Goal: Information Seeking & Learning: Learn about a topic

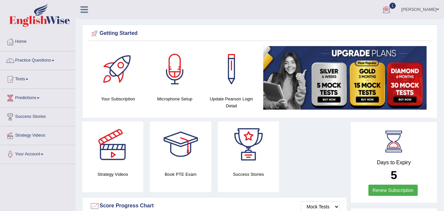
click at [392, 7] on div at bounding box center [387, 10] width 10 height 10
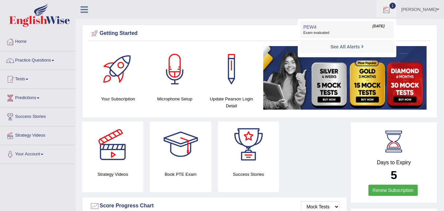
click at [350, 30] on span "Exam evaluated" at bounding box center [346, 32] width 87 height 5
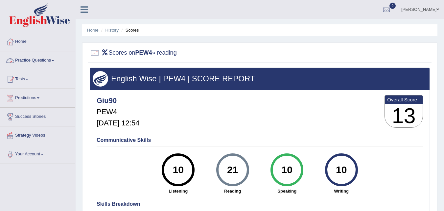
click at [46, 58] on link "Practice Questions" at bounding box center [37, 59] width 75 height 16
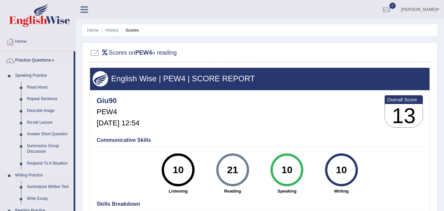
click at [37, 85] on link "Read Aloud" at bounding box center [49, 88] width 50 height 12
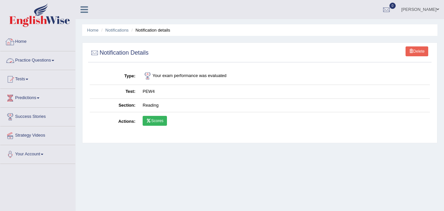
click at [33, 62] on link "Practice Questions" at bounding box center [37, 59] width 75 height 16
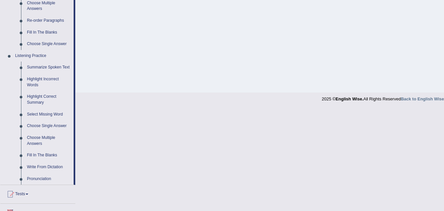
scroll to position [241, 0]
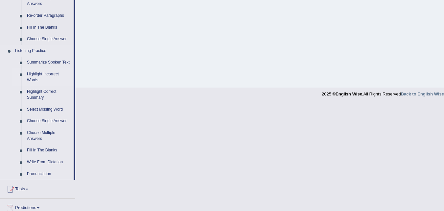
click at [33, 80] on link "Highlight Incorrect Words" at bounding box center [49, 76] width 50 height 17
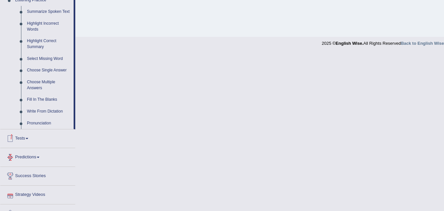
scroll to position [304, 0]
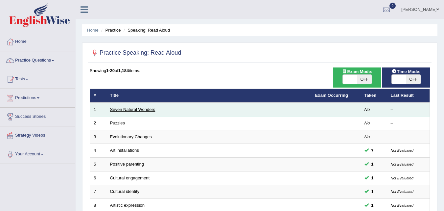
click at [119, 108] on link "Seven Natural Wonders" at bounding box center [132, 109] width 45 height 5
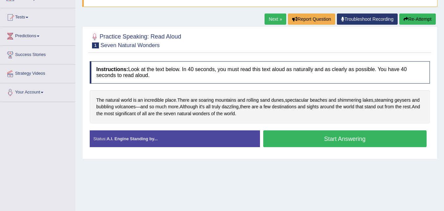
click at [276, 140] on button "Start Answering" at bounding box center [345, 138] width 164 height 17
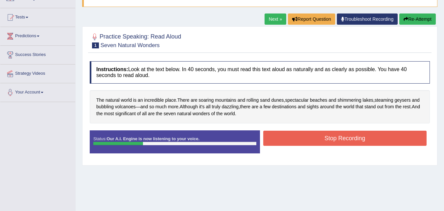
click at [275, 139] on button "Stop Recording" at bounding box center [345, 138] width 164 height 15
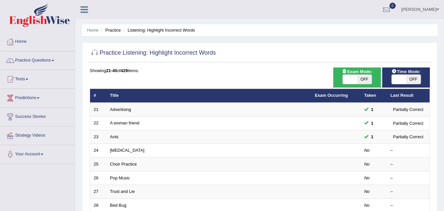
click at [117, 149] on link "[MEDICAL_DATA]" at bounding box center [127, 150] width 35 height 5
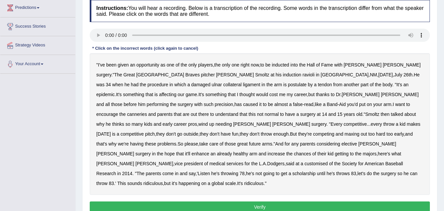
scroll to position [92, 0]
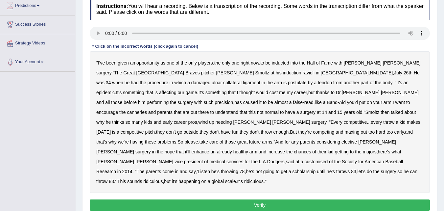
drag, startPoint x: 105, startPoint y: 54, endPoint x: 102, endPoint y: 44, distance: 10.1
click at [104, 49] on div "Instructions: You will hear a recording. Below is a transcription of the record…" at bounding box center [260, 105] width 344 height 221
click at [201, 70] on b "pitcher" at bounding box center [208, 72] width 14 height 5
click at [302, 74] on b "ravioli" at bounding box center [308, 72] width 12 height 5
click at [256, 91] on b "would" at bounding box center [262, 92] width 12 height 5
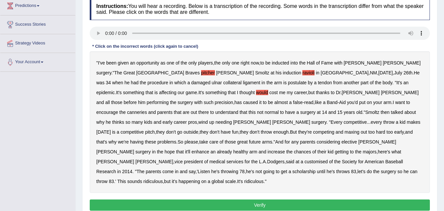
click at [147, 109] on b "canneries" at bounding box center [137, 111] width 20 height 5
click at [309, 159] on b "customised" at bounding box center [315, 161] width 23 height 5
click at [243, 199] on button "Verify" at bounding box center [260, 204] width 340 height 11
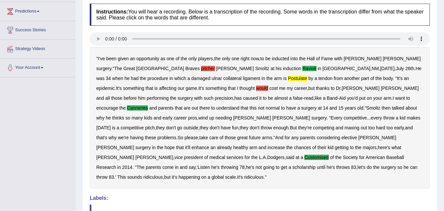
scroll to position [28, 0]
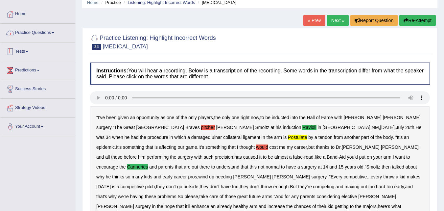
click at [32, 34] on link "Practice Questions" at bounding box center [37, 32] width 75 height 16
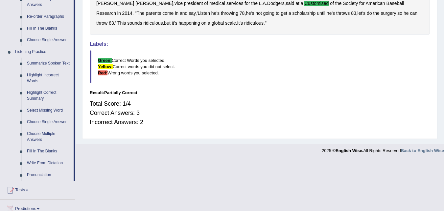
scroll to position [293, 0]
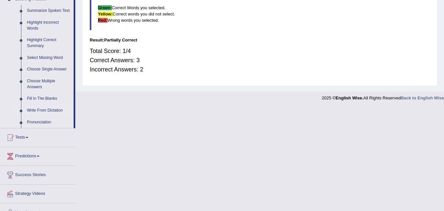
click at [35, 110] on link "Write From Dictation" at bounding box center [49, 111] width 50 height 12
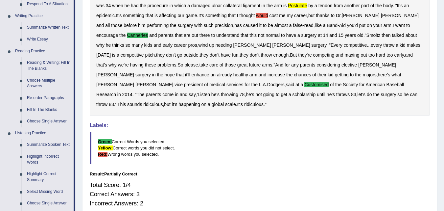
scroll to position [121, 0]
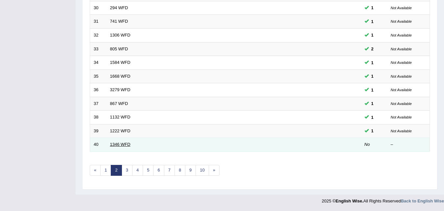
click at [123, 143] on link "1346 WFD" at bounding box center [120, 144] width 20 height 5
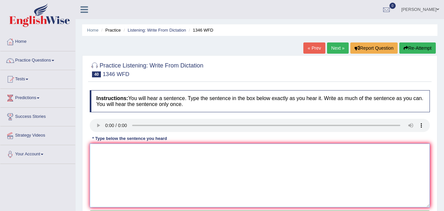
click at [104, 161] on textarea at bounding box center [260, 175] width 340 height 64
click at [175, 151] on textarea "The closing date for the scholaùrschiùp is next monday." at bounding box center [260, 175] width 340 height 64
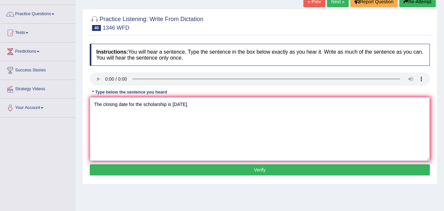
scroll to position [70, 0]
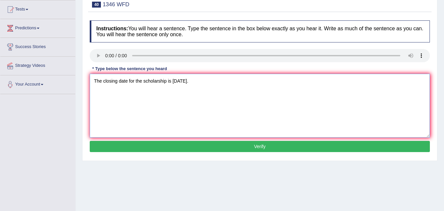
type textarea "The closing date for the scholarship is next monday."
click at [191, 149] on button "Verify" at bounding box center [260, 146] width 340 height 11
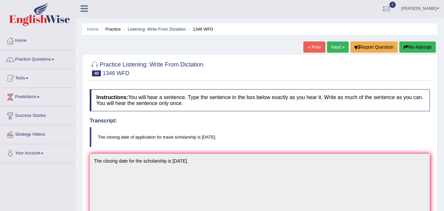
scroll to position [0, 0]
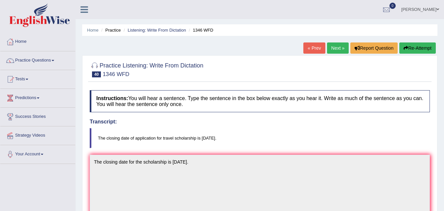
click at [331, 48] on link "Next »" at bounding box center [338, 47] width 22 height 11
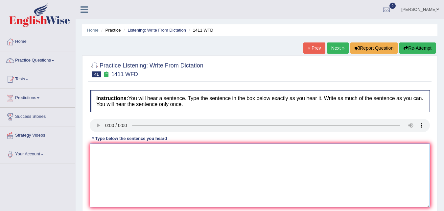
click at [111, 172] on textarea at bounding box center [260, 175] width 340 height 64
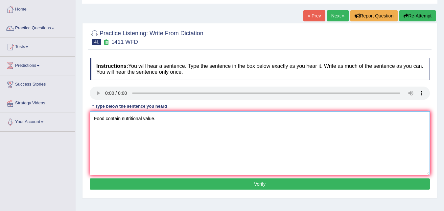
scroll to position [39, 0]
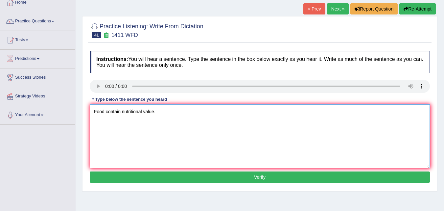
type textarea "Food contain nutritional value."
click at [129, 176] on button "Verify" at bounding box center [260, 176] width 340 height 11
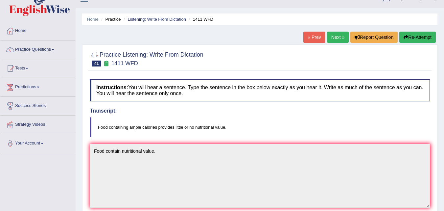
scroll to position [0, 0]
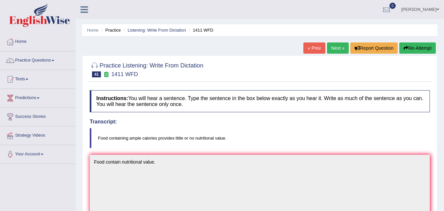
click at [420, 48] on button "Re-Attempt" at bounding box center [417, 47] width 36 height 11
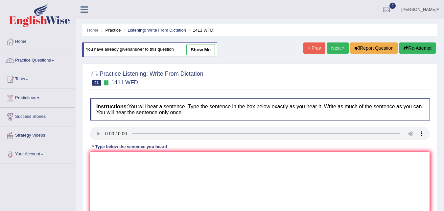
click at [102, 161] on textarea at bounding box center [260, 184] width 340 height 64
click at [126, 159] on textarea "Food containing o non nutritional value." at bounding box center [260, 184] width 340 height 64
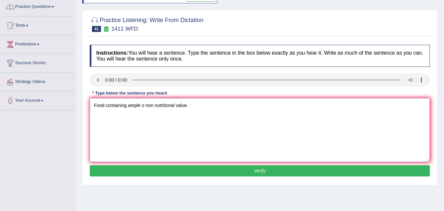
scroll to position [71, 0]
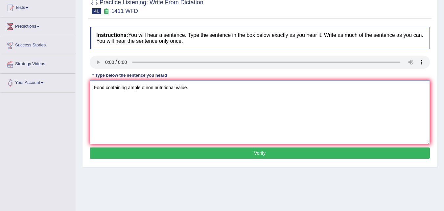
type textarea "Food containing ample o non nutritional value."
click at [134, 153] on button "Verify" at bounding box center [260, 152] width 340 height 11
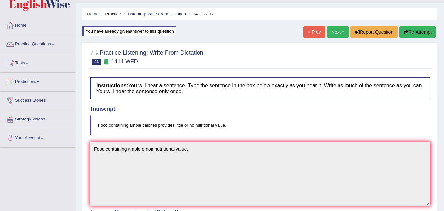
scroll to position [0, 0]
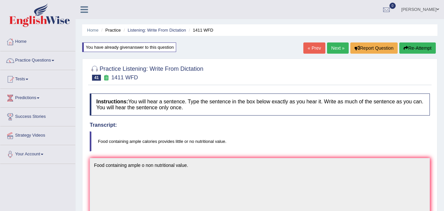
click at [337, 46] on link "Next »" at bounding box center [338, 47] width 22 height 11
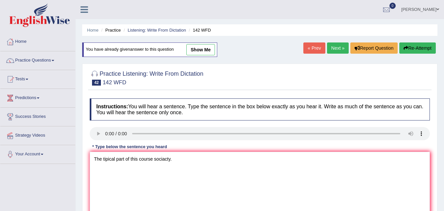
click at [152, 158] on textarea "The tipical part of this course sociacty." at bounding box center [260, 184] width 340 height 64
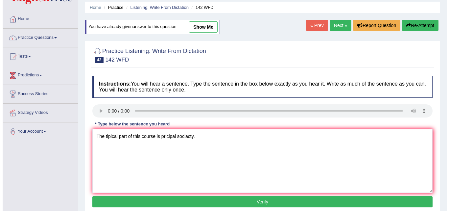
scroll to position [23, 0]
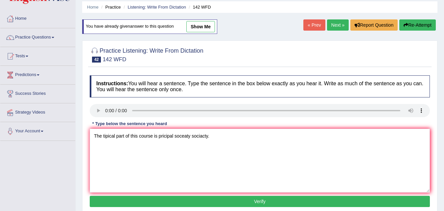
type textarea "The tipical part of this course is pricipal soceaty sociacty."
click at [182, 197] on button "Verify" at bounding box center [260, 201] width 340 height 11
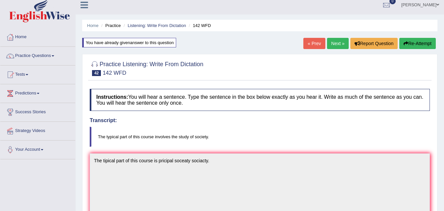
scroll to position [0, 0]
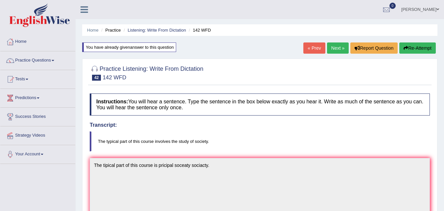
click at [341, 50] on link "Next »" at bounding box center [338, 47] width 22 height 11
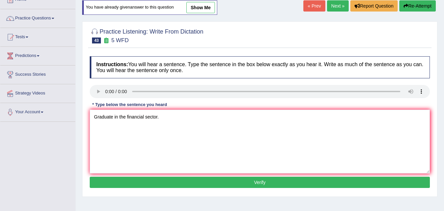
scroll to position [42, 0]
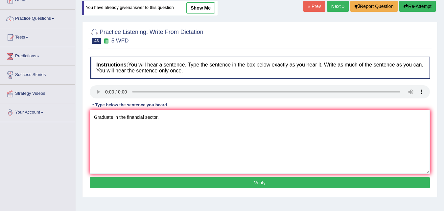
type textarea "Graduate in the financial sector."
click at [136, 179] on button "Verify" at bounding box center [260, 182] width 340 height 11
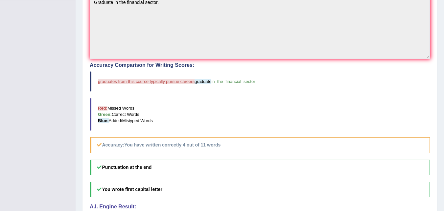
scroll to position [183, 0]
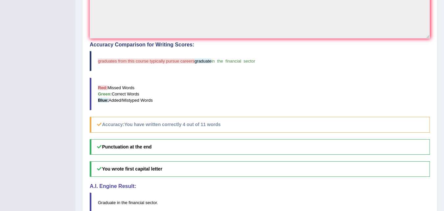
drag, startPoint x: 143, startPoint y: 157, endPoint x: 131, endPoint y: 190, distance: 34.6
click at [131, 190] on div "Punctuation at the end You wrote first capital letter A.I. Engine Result: Gradu…" at bounding box center [260, 175] width 340 height 73
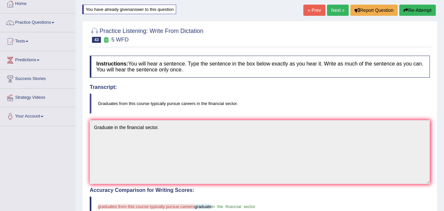
scroll to position [22, 0]
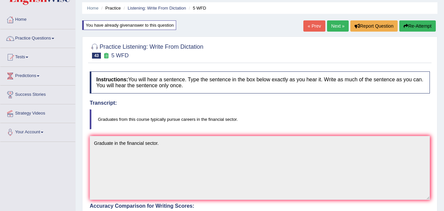
click at [407, 22] on button "Re-Attempt" at bounding box center [417, 25] width 36 height 11
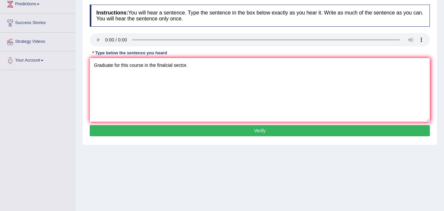
click at [113, 65] on textarea "Graduate for this course in the finalcial sector." at bounding box center [260, 90] width 340 height 64
type textarea "Graduated in for this course in the finalcial sector."
click at [142, 129] on button "Verify" at bounding box center [260, 130] width 340 height 11
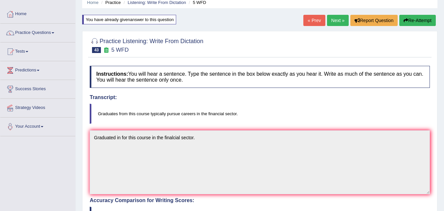
scroll to position [13, 0]
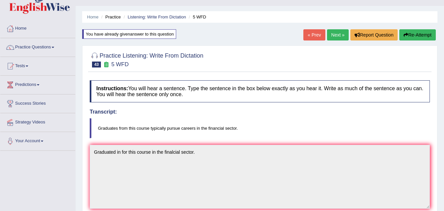
click at [337, 38] on link "Next »" at bounding box center [338, 34] width 22 height 11
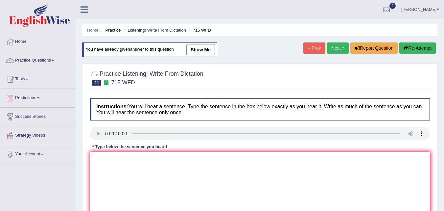
click at [114, 161] on textarea at bounding box center [260, 184] width 340 height 64
click at [114, 158] on textarea "The study foundy by university." at bounding box center [260, 184] width 340 height 64
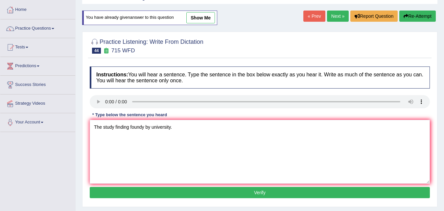
scroll to position [33, 0]
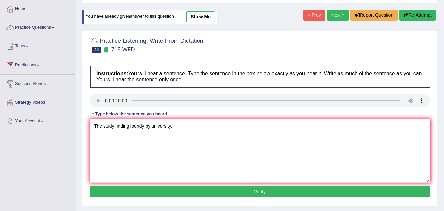
type textarea "The study finding foundy by university."
click at [145, 194] on button "Verify" at bounding box center [260, 191] width 340 height 11
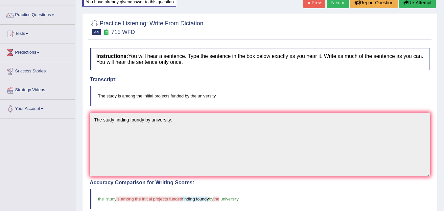
scroll to position [45, 0]
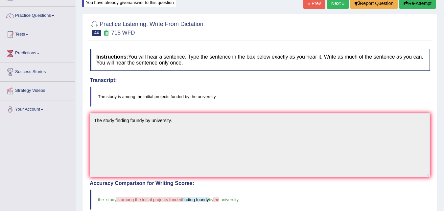
click at [408, 5] on button "Re-Attempt" at bounding box center [417, 3] width 36 height 11
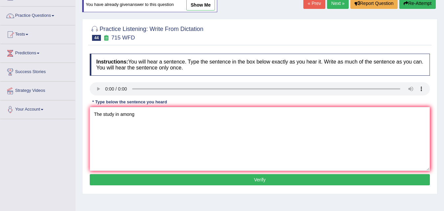
type textarea "The study in among"
click at [409, 7] on button "Re-Attempt" at bounding box center [417, 3] width 36 height 11
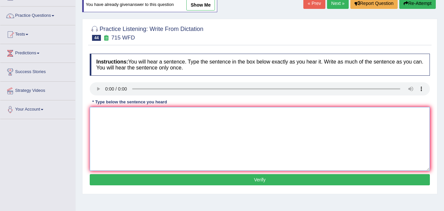
click at [103, 120] on textarea at bounding box center [260, 139] width 340 height 64
click at [107, 114] on textarea "The stdy initial project founded by university." at bounding box center [260, 139] width 340 height 64
type textarea "The study initial project founded by university."
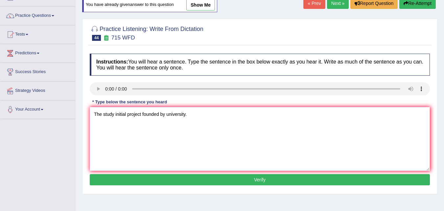
click at [143, 175] on button "Verify" at bounding box center [260, 179] width 340 height 11
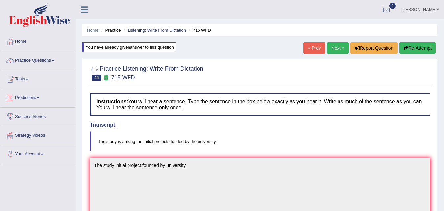
click at [336, 43] on link "Next »" at bounding box center [338, 47] width 22 height 11
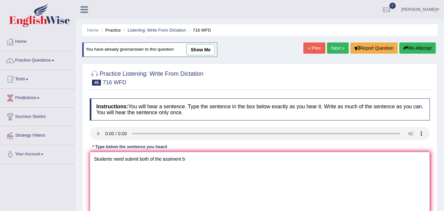
click at [199, 159] on textarea "Students need submit both of the assiment b" at bounding box center [260, 184] width 340 height 64
click at [139, 157] on textarea "Students need submit both of the assiment on the same day." at bounding box center [260, 184] width 340 height 64
click at [124, 158] on textarea "Students need submit both of the assiment on the same day." at bounding box center [260, 184] width 340 height 64
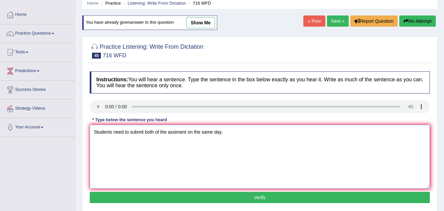
scroll to position [27, 0]
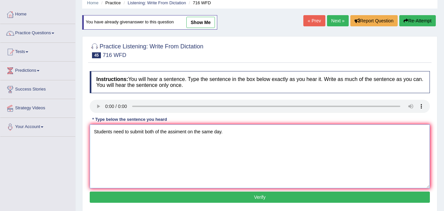
type textarea "Students need to submit both of the assiment on the same day."
click at [186, 197] on button "Verify" at bounding box center [260, 196] width 340 height 11
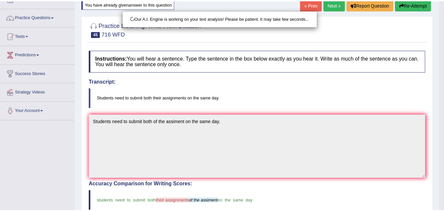
scroll to position [52, 0]
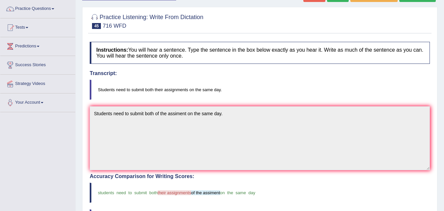
click at [186, 197] on blockquote "students need to submit both their assignments of the assiment on the same day" at bounding box center [260, 192] width 340 height 20
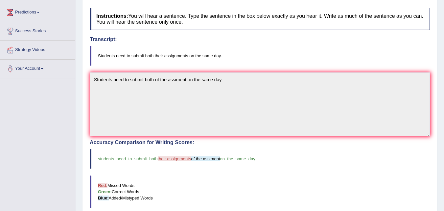
scroll to position [31, 0]
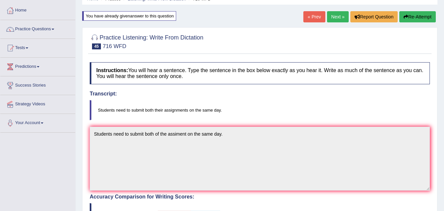
click at [338, 16] on link "Next »" at bounding box center [338, 16] width 22 height 11
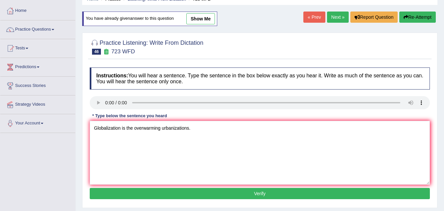
scroll to position [34, 0]
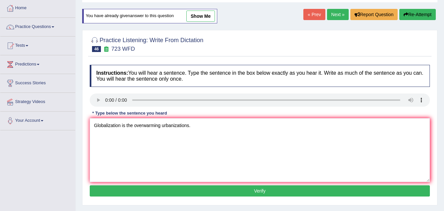
type textarea "Globalization is the overwarming urbanizations."
click at [139, 188] on button "Verify" at bounding box center [260, 190] width 340 height 11
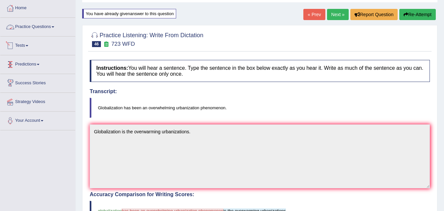
click at [42, 29] on link "Practice Questions" at bounding box center [37, 26] width 75 height 16
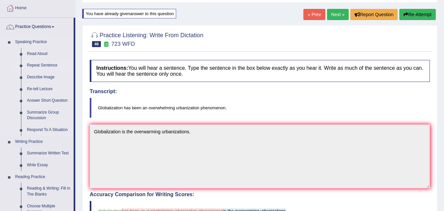
click at [39, 63] on link "Repeat Sentence" at bounding box center [49, 66] width 50 height 12
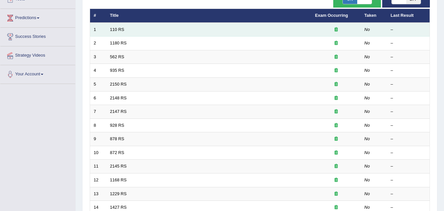
click at [113, 33] on td "110 RS" at bounding box center [209, 30] width 205 height 14
click at [115, 31] on link "110 RS" at bounding box center [117, 29] width 14 height 5
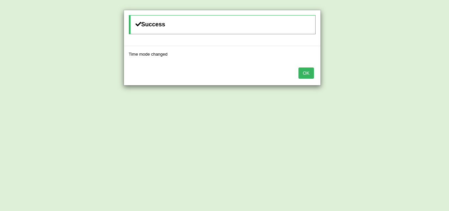
click at [310, 75] on button "OK" at bounding box center [306, 72] width 15 height 11
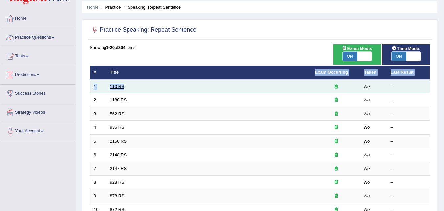
click at [118, 86] on link "110 RS" at bounding box center [117, 86] width 14 height 5
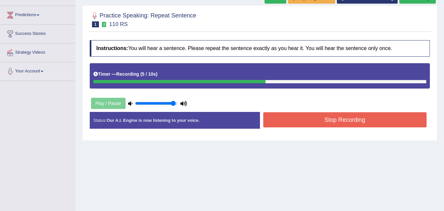
click at [296, 120] on button "Stop Recording" at bounding box center [345, 119] width 164 height 15
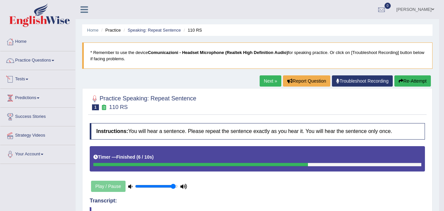
click at [22, 79] on link "Tests" at bounding box center [37, 78] width 75 height 16
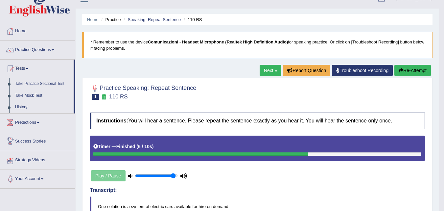
scroll to position [23, 0]
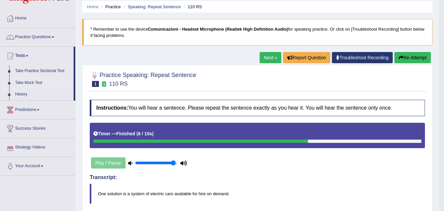
click at [37, 83] on link "Take Mock Test" at bounding box center [42, 83] width 61 height 12
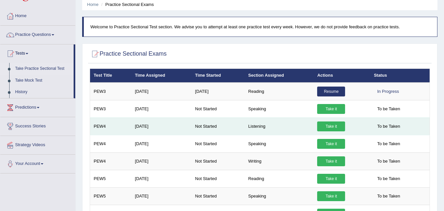
click at [339, 128] on link "Take it" at bounding box center [331, 126] width 28 height 10
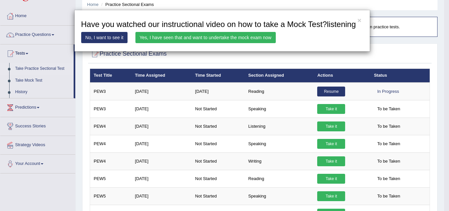
click at [111, 37] on link "No, I want to see it" at bounding box center [104, 37] width 47 height 11
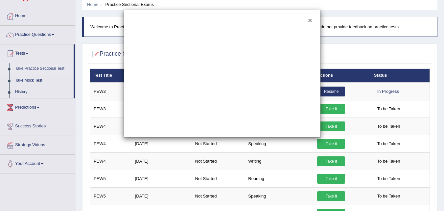
click at [310, 22] on button "×" at bounding box center [310, 20] width 4 height 7
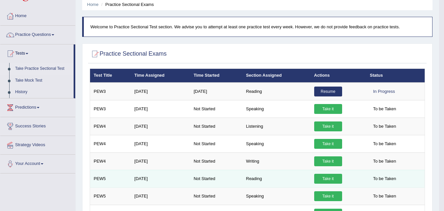
click at [326, 178] on link "Take it" at bounding box center [328, 179] width 28 height 10
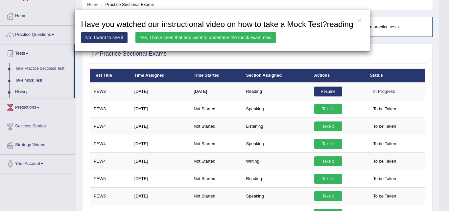
click at [176, 38] on link "Yes, I have seen that and want to undertake the mock exam now" at bounding box center [205, 37] width 140 height 11
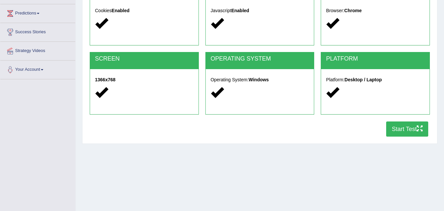
scroll to position [85, 0]
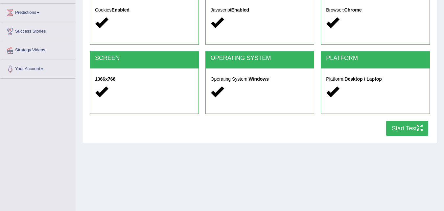
click at [398, 126] on button "Start Test" at bounding box center [407, 128] width 42 height 15
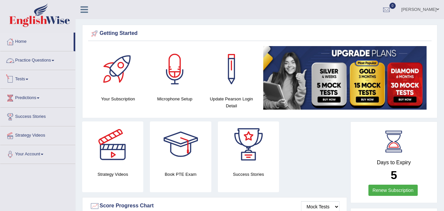
click at [25, 77] on link "Tests" at bounding box center [37, 78] width 75 height 16
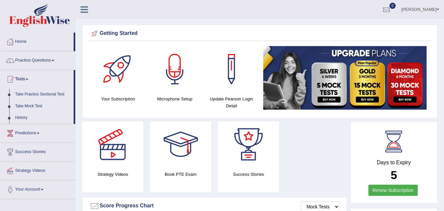
click at [30, 96] on link "Take Practice Sectional Test" at bounding box center [42, 94] width 61 height 12
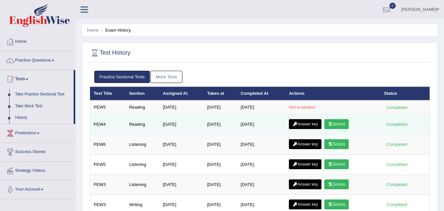
click at [302, 123] on link "Answer key" at bounding box center [305, 124] width 33 height 10
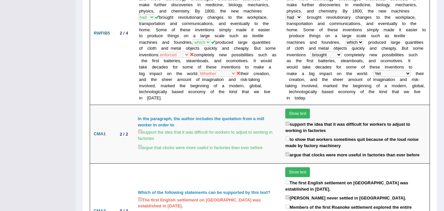
scroll to position [466, 0]
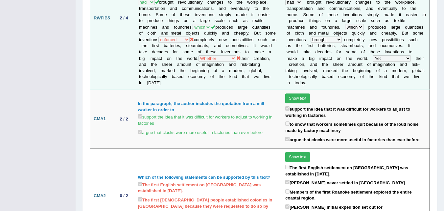
drag, startPoint x: 0, startPoint y: 0, endPoint x: 293, endPoint y: 83, distance: 304.5
click at [116, 84] on td "2 / 4" at bounding box center [124, 17] width 21 height 143
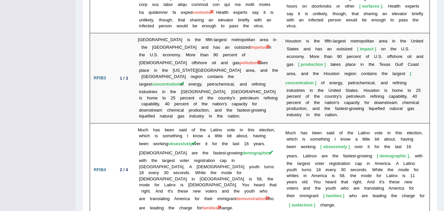
scroll to position [1181, 0]
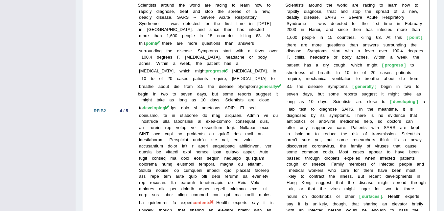
click at [114, 83] on td "4 / 5" at bounding box center [124, 111] width 21 height 225
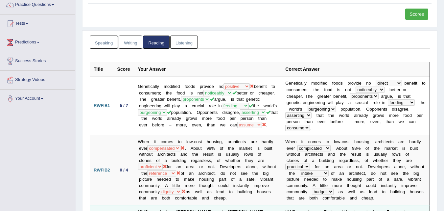
scroll to position [55, 0]
click at [191, 39] on link "Listening" at bounding box center [184, 42] width 28 height 13
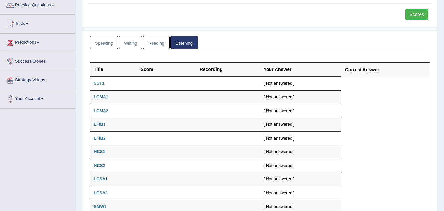
click at [161, 40] on link "Reading" at bounding box center [156, 42] width 26 height 13
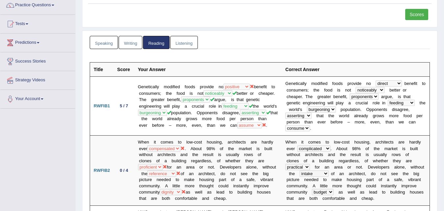
click at [136, 40] on link "Writing" at bounding box center [131, 42] width 24 height 13
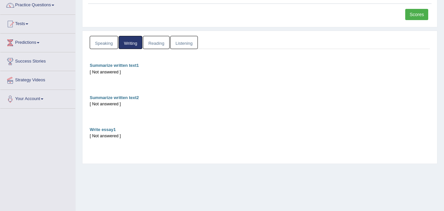
click at [107, 44] on link "Speaking" at bounding box center [104, 42] width 28 height 13
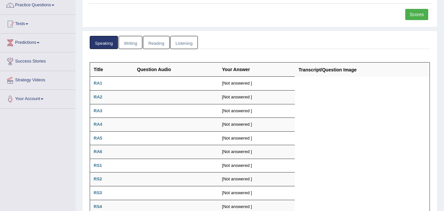
click at [165, 48] on link "Reading" at bounding box center [156, 42] width 26 height 13
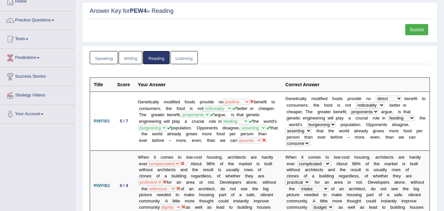
scroll to position [39, 0]
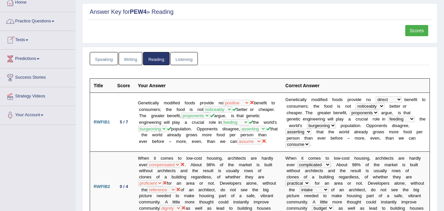
click at [23, 43] on link "Tests" at bounding box center [37, 39] width 75 height 16
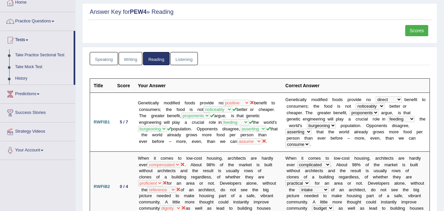
click at [20, 79] on link "History" at bounding box center [42, 79] width 61 height 12
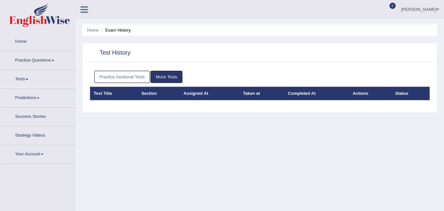
click at [118, 80] on link "Practice Sectional Tests" at bounding box center [122, 77] width 56 height 12
